Goal: Task Accomplishment & Management: Manage account settings

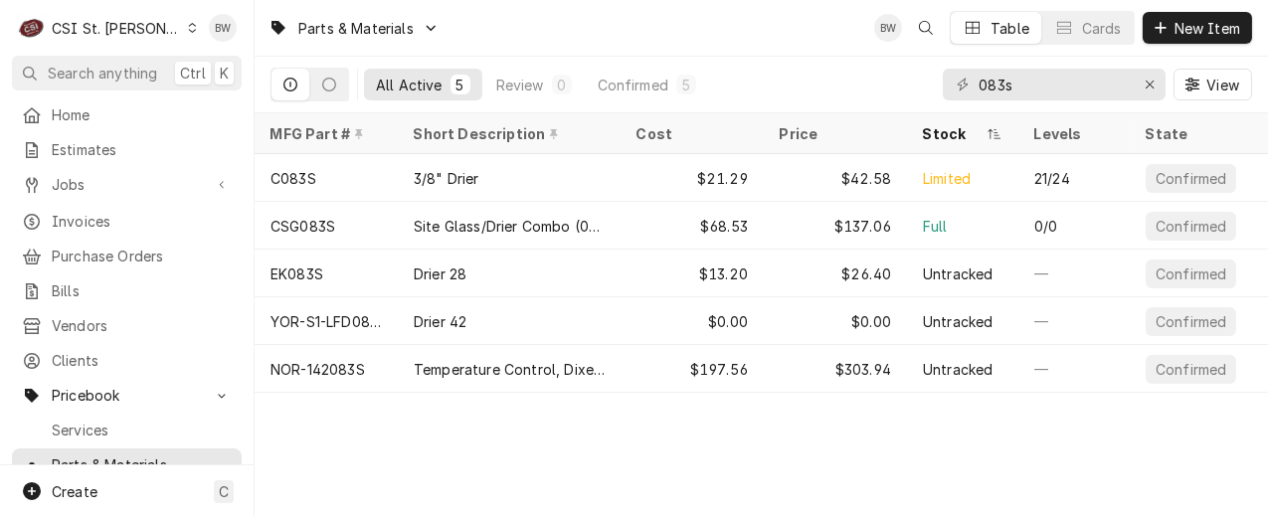
click at [492, 31] on div "Parts & Materials BW Table Cards New Item" at bounding box center [762, 28] width 1014 height 56
drag, startPoint x: 984, startPoint y: 85, endPoint x: 952, endPoint y: 85, distance: 31.8
click at [952, 85] on div "083s" at bounding box center [1054, 85] width 223 height 32
paste input "0-973042"
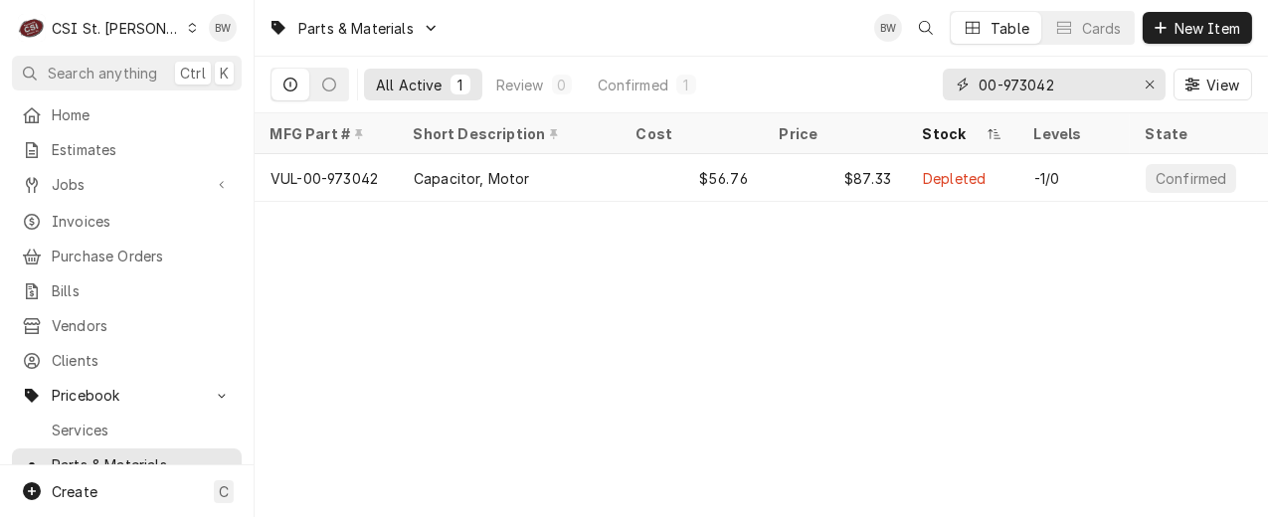
type input "00-973042"
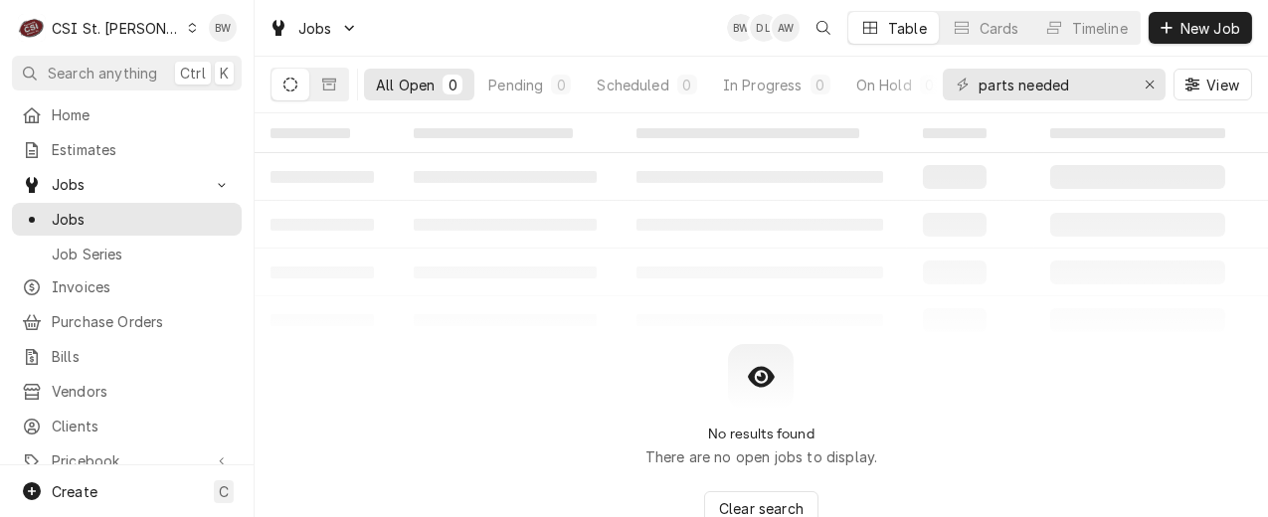
drag, startPoint x: 1084, startPoint y: 83, endPoint x: 943, endPoint y: 74, distance: 141.5
click at [943, 74] on div "parts needed" at bounding box center [1054, 85] width 223 height 32
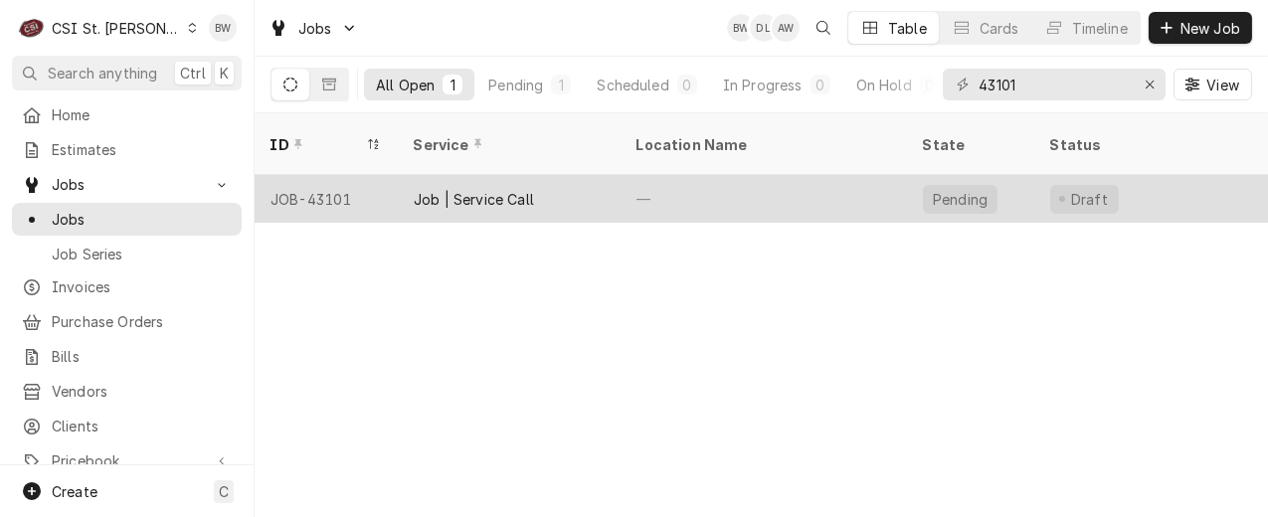
type input "43101"
click at [331, 175] on div "JOB-43101" at bounding box center [326, 199] width 143 height 48
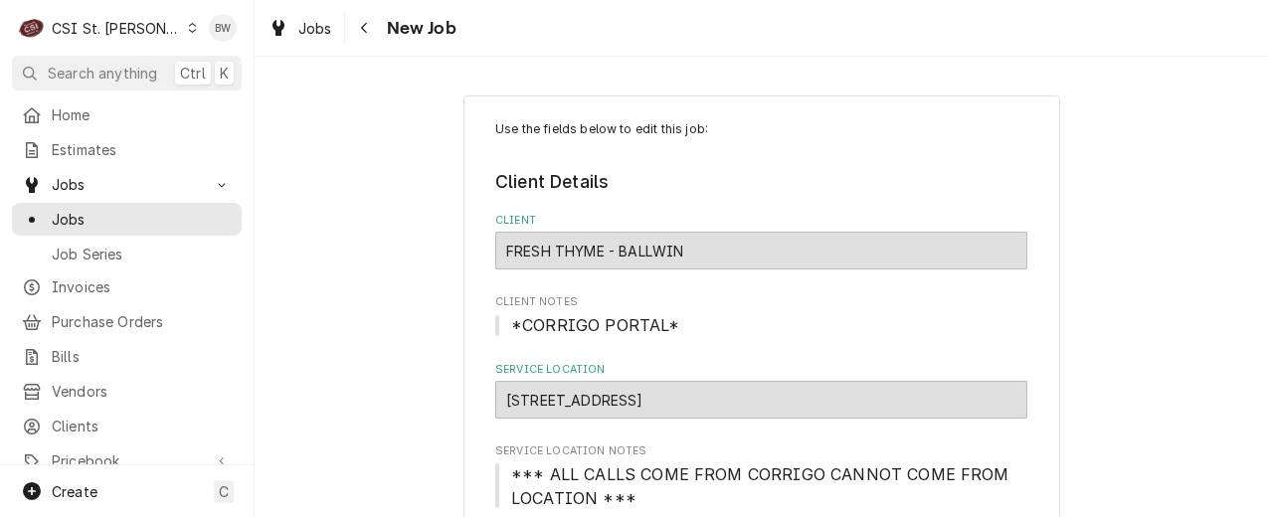
type textarea "x"
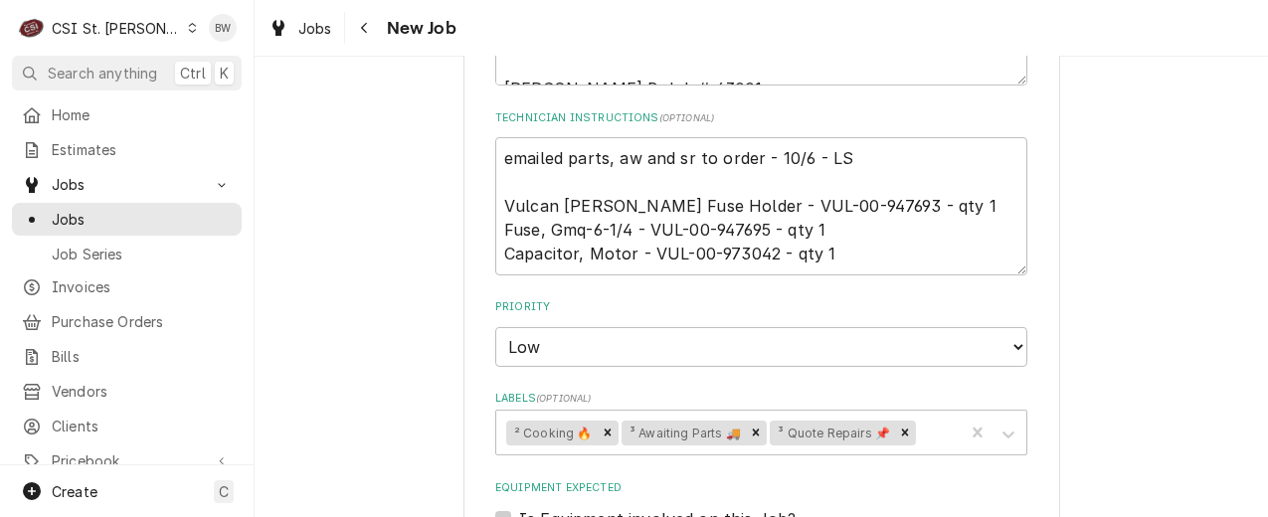
scroll to position [1094, 0]
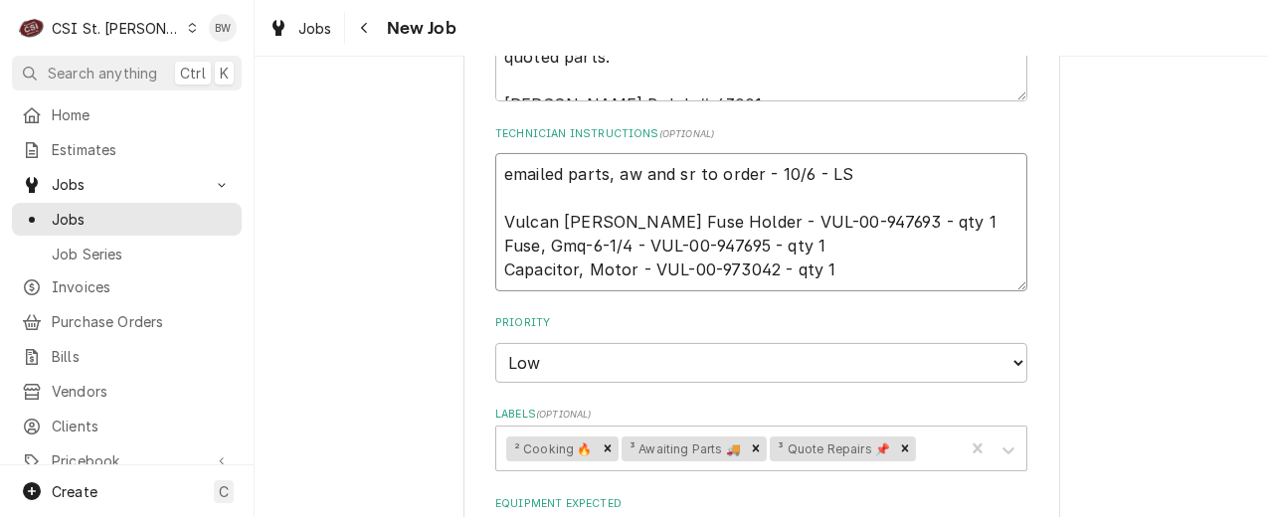
drag, startPoint x: 764, startPoint y: 270, endPoint x: 683, endPoint y: 273, distance: 80.6
click at [683, 273] on textarea "emailed parts, aw and sr to order - 10/6 - LS Vulcan Hart Fuse Holder - VUL-00-…" at bounding box center [761, 221] width 532 height 137
click at [410, 310] on div "Use the fields below to edit this job: Client Details Client FRESH THYME - BALL…" at bounding box center [762, 151] width 1014 height 2336
click at [389, 207] on div "Use the fields below to edit this job: Client Details Client FRESH THYME - BALL…" at bounding box center [762, 151] width 1014 height 2336
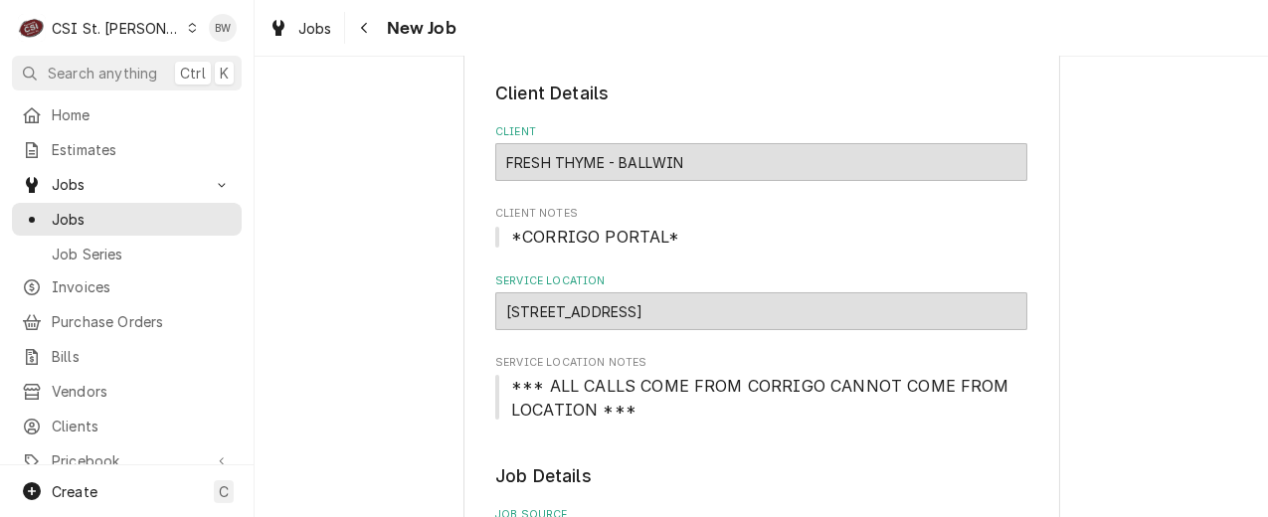
scroll to position [0, 0]
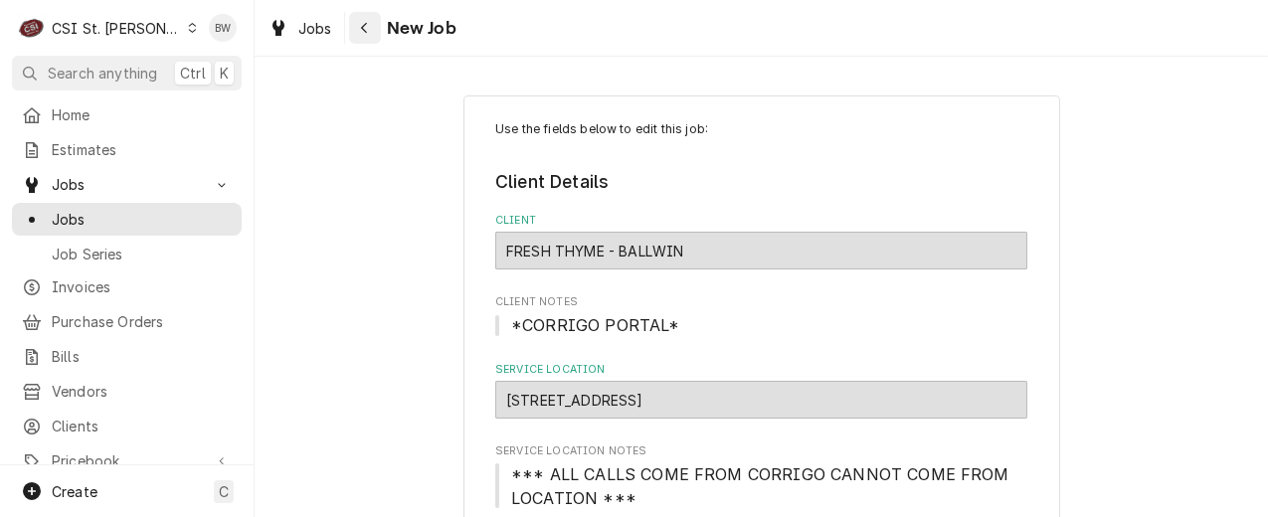
click at [370, 35] on div "Navigate back" at bounding box center [365, 28] width 20 height 20
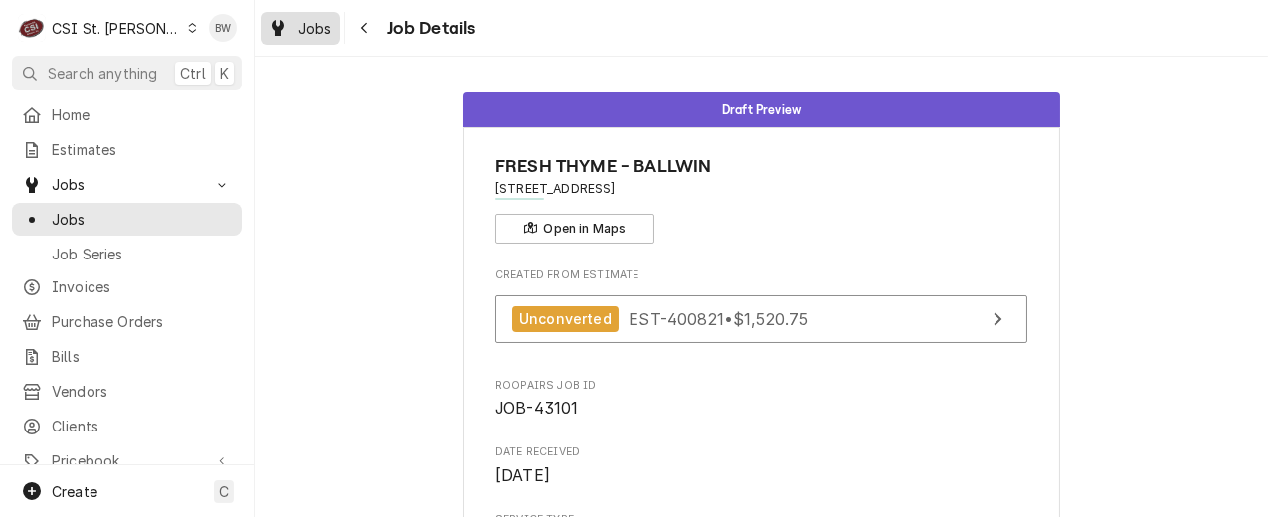
click at [323, 30] on span "Jobs" at bounding box center [315, 28] width 34 height 21
